Goal: Check status: Check status

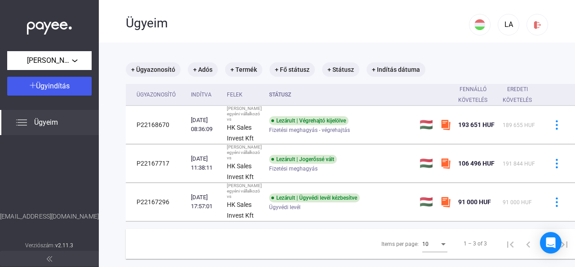
click at [17, 119] on img at bounding box center [21, 122] width 11 height 11
click at [22, 123] on img at bounding box center [21, 122] width 11 height 11
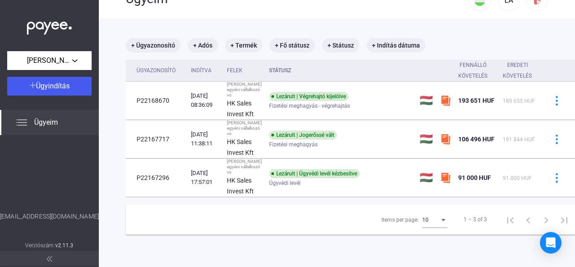
scroll to position [19, 0]
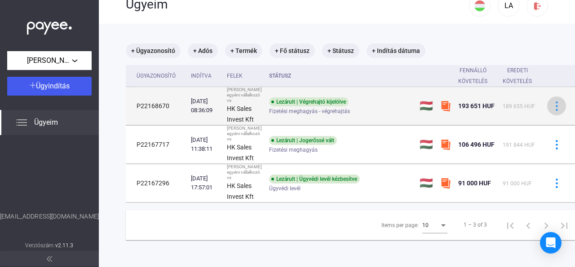
click at [552, 111] on img at bounding box center [556, 105] width 9 height 9
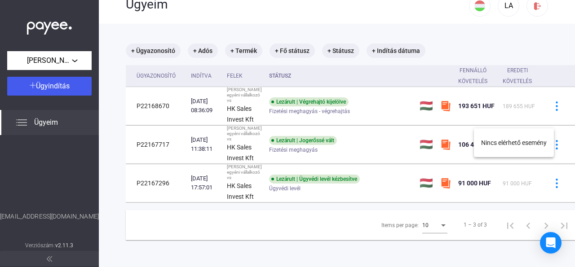
drag, startPoint x: 542, startPoint y: 178, endPoint x: 542, endPoint y: 185, distance: 6.3
click at [542, 185] on div at bounding box center [287, 133] width 575 height 267
click at [552, 150] on img at bounding box center [556, 144] width 9 height 9
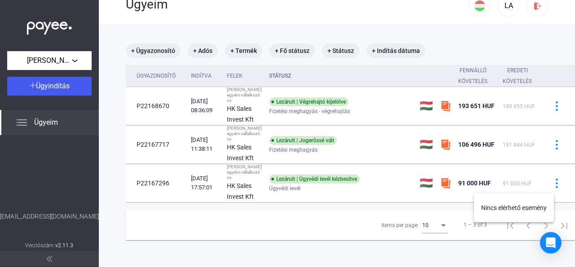
click at [542, 185] on div at bounding box center [287, 133] width 575 height 267
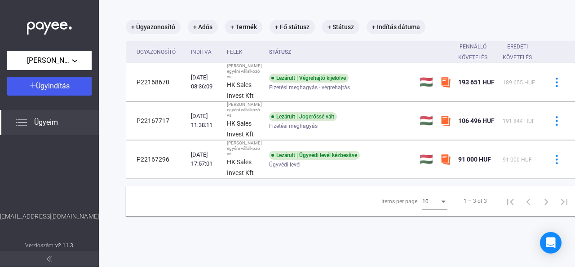
scroll to position [106, 0]
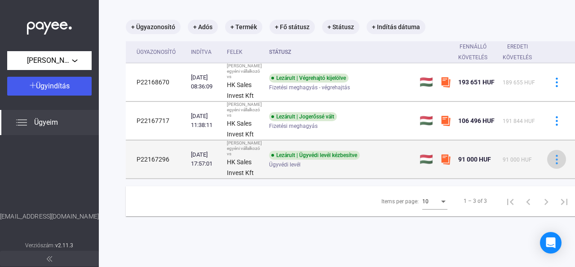
click at [552, 162] on img at bounding box center [556, 159] width 9 height 9
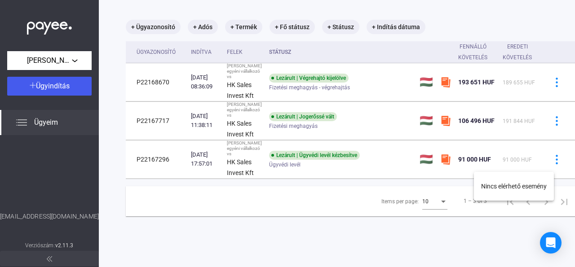
drag, startPoint x: 571, startPoint y: 106, endPoint x: 570, endPoint y: 79, distance: 27.4
click at [570, 79] on div at bounding box center [287, 133] width 575 height 267
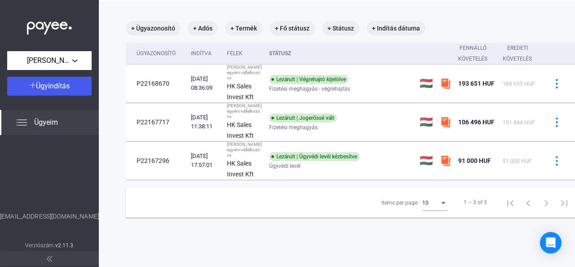
scroll to position [29, 0]
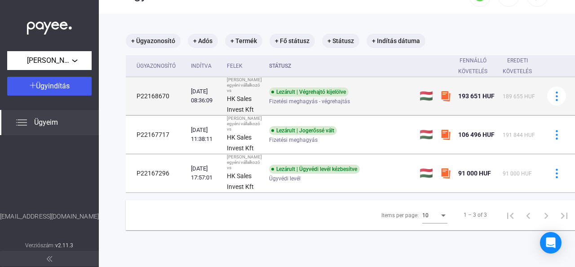
click at [369, 105] on div "Fizetési meghagyás - végrehajtás" at bounding box center [340, 101] width 143 height 7
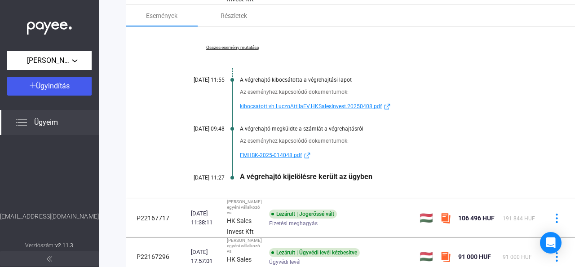
scroll to position [140, 0]
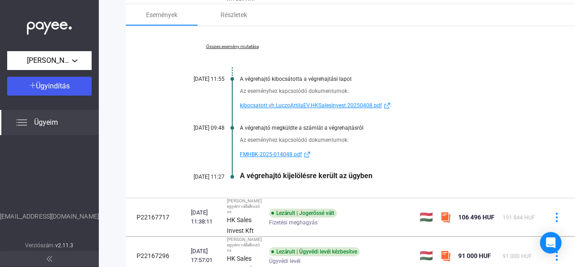
click at [350, 111] on span "kibocsatott.vh.LuczoAttilaEV.HKSalesInvest.20250408.pdf" at bounding box center [311, 105] width 142 height 11
click at [268, 160] on span "FMHBK-2025-014048.pdf" at bounding box center [271, 154] width 62 height 11
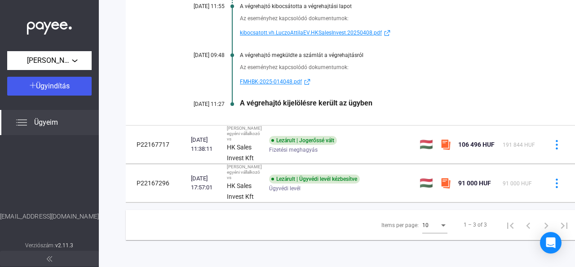
scroll to position [295, 0]
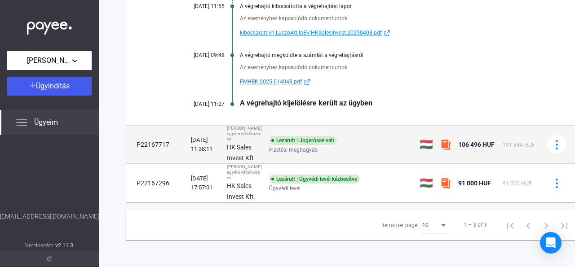
click at [343, 126] on td "Lezárult | Jogerőssé vált Fizetési meghagyás" at bounding box center [340, 145] width 150 height 38
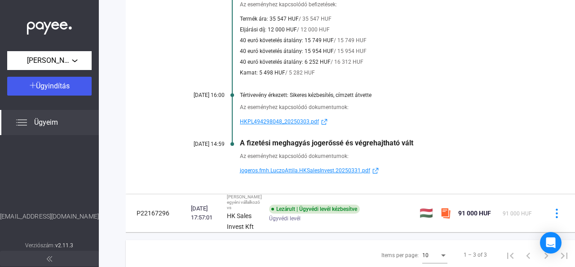
scroll to position [266, 0]
click at [292, 127] on span "HKPL494298048_20250303.pdf" at bounding box center [279, 121] width 79 height 11
click at [307, 176] on span "jogeros.fmh.LuczoAttila.HKSalesInvest.20250331.pdf" at bounding box center [305, 170] width 130 height 11
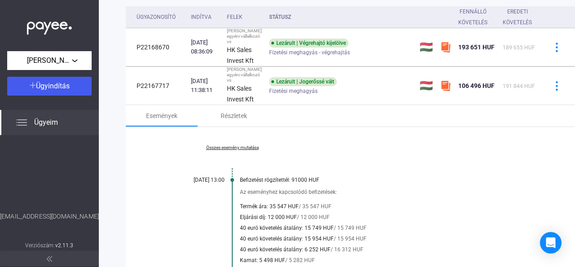
scroll to position [72, 0]
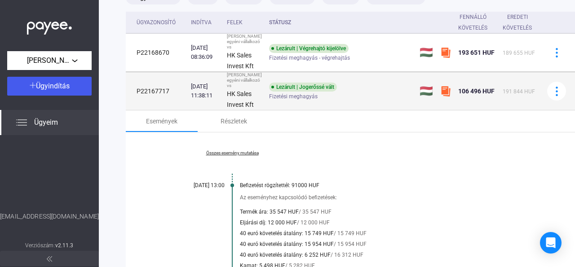
click at [356, 100] on div "Fizetési meghagyás" at bounding box center [340, 96] width 143 height 7
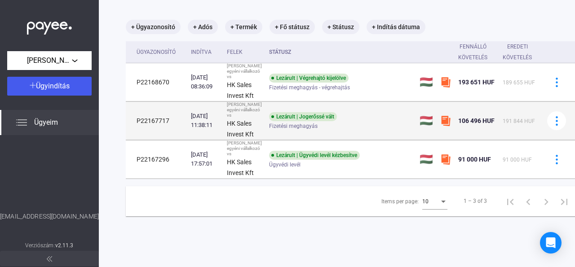
click at [356, 130] on div "Fizetési meghagyás" at bounding box center [340, 126] width 143 height 7
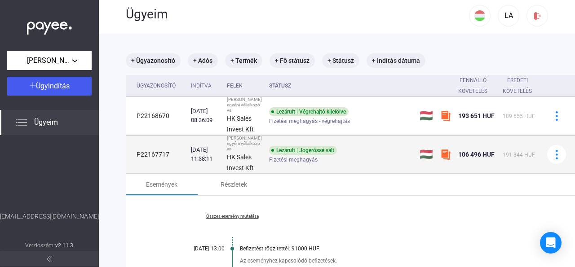
scroll to position [9, 0]
click at [379, 164] on div "Lezárult | Jogerőssé vált Fizetési meghagyás" at bounding box center [340, 155] width 143 height 18
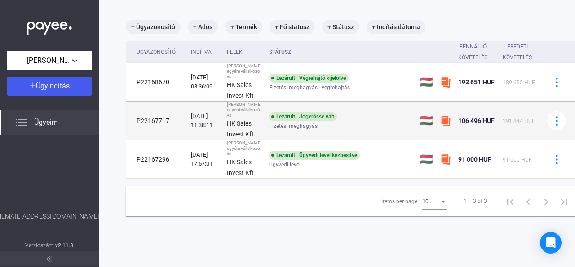
scroll to position [39, 0]
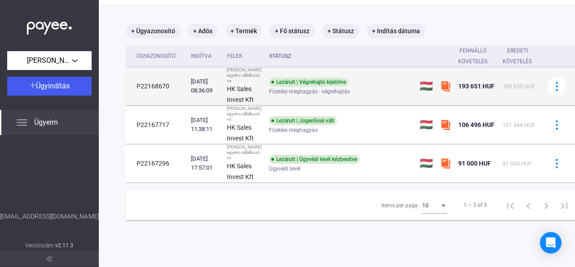
click at [374, 106] on td "Lezárult | Végrehajtó kijelölve Fizetési meghagyás - végrehajtás" at bounding box center [340, 86] width 150 height 38
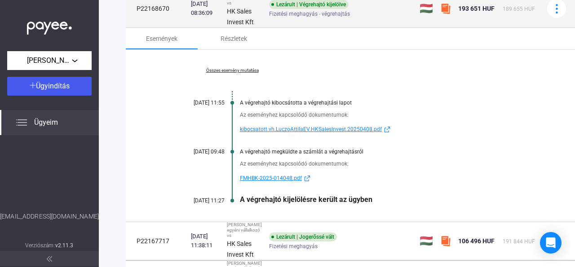
scroll to position [116, 0]
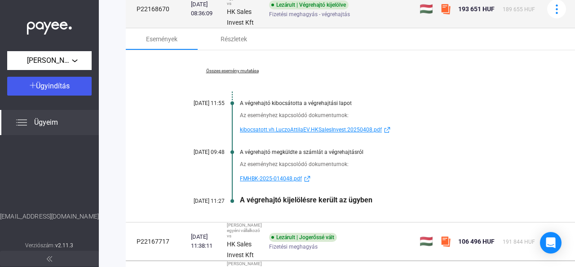
click at [353, 28] on td "Lezárult | Végrehajtó kijelölve Fizetési meghagyás - végrehajtás" at bounding box center [340, 9] width 150 height 38
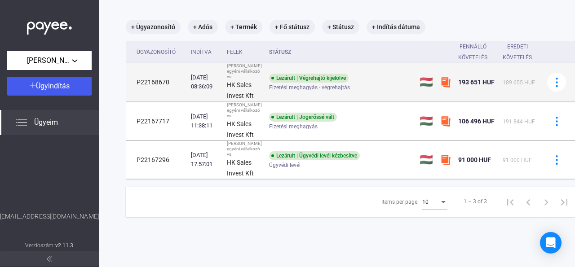
scroll to position [106, 0]
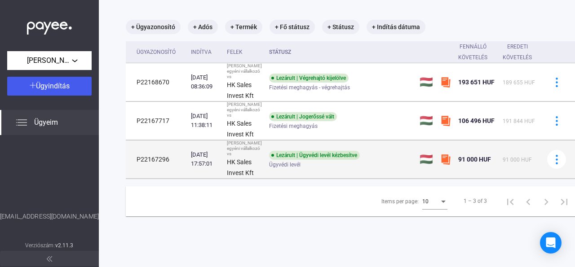
click at [372, 166] on div "Ügyvédi levél" at bounding box center [340, 165] width 143 height 7
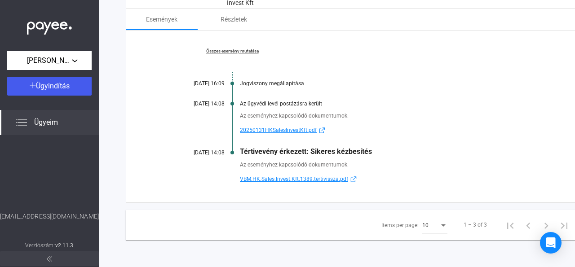
scroll to position [253, 0]
click at [282, 136] on span "20250131HKSalesInvestKft.pdf" at bounding box center [278, 130] width 77 height 11
click at [289, 185] on span "VBM.HK.Sales.Invest.Kft.1389.tertivissza.pdf" at bounding box center [294, 179] width 108 height 11
click at [248, 156] on div "Tértivevény érkezett: Sikeres kézbesítés" at bounding box center [386, 151] width 292 height 9
